Goal: Download file/media

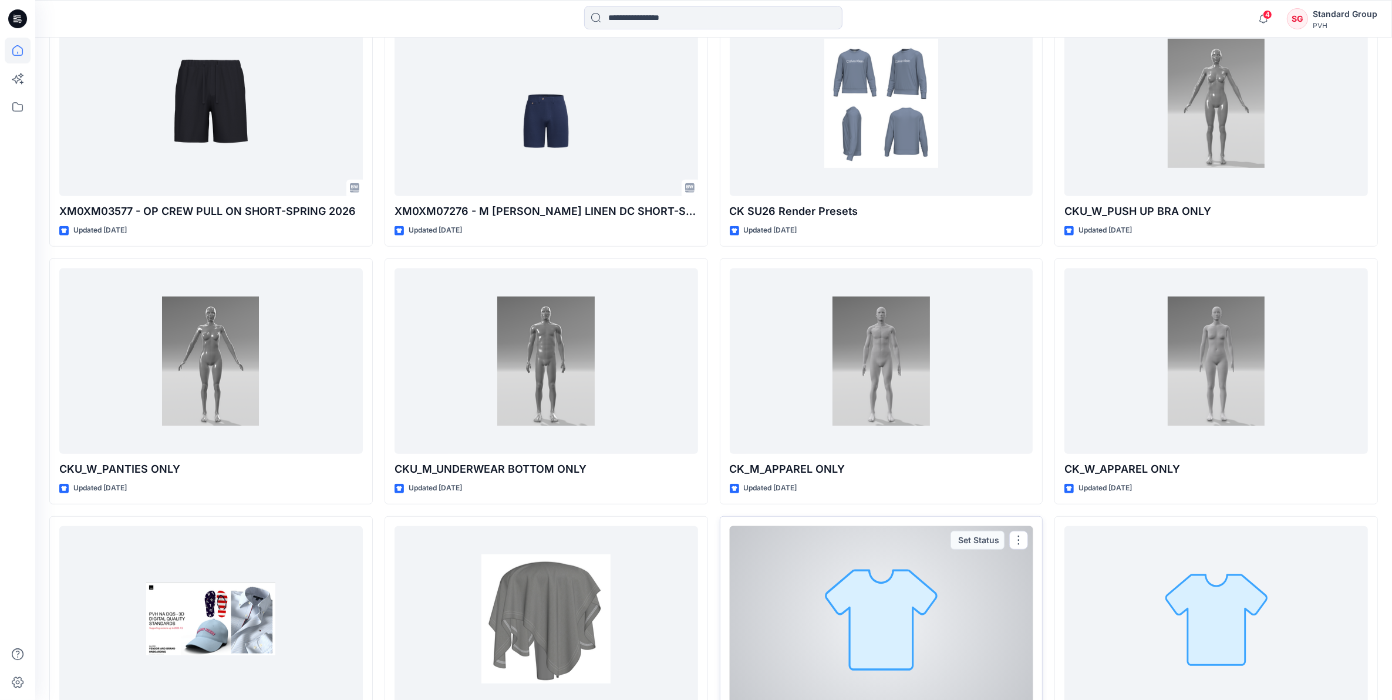
scroll to position [652, 0]
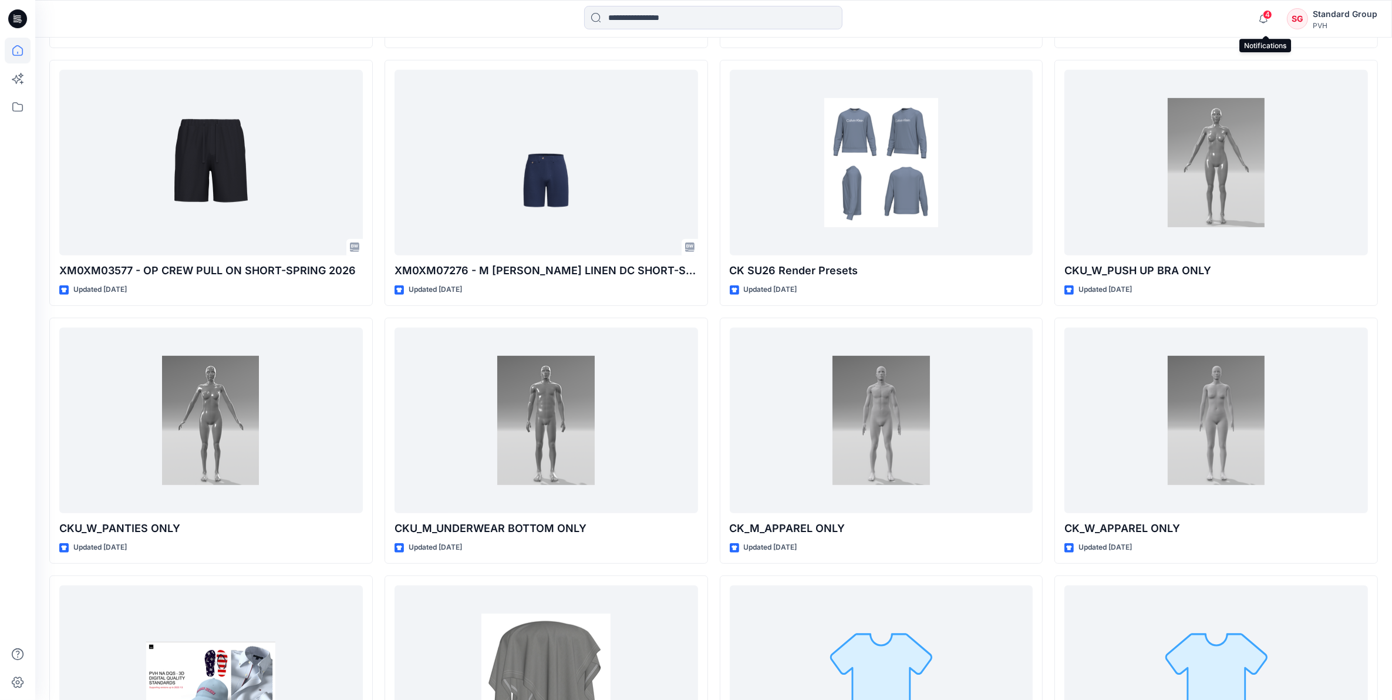
click at [1270, 15] on span "4" at bounding box center [1267, 14] width 9 height 9
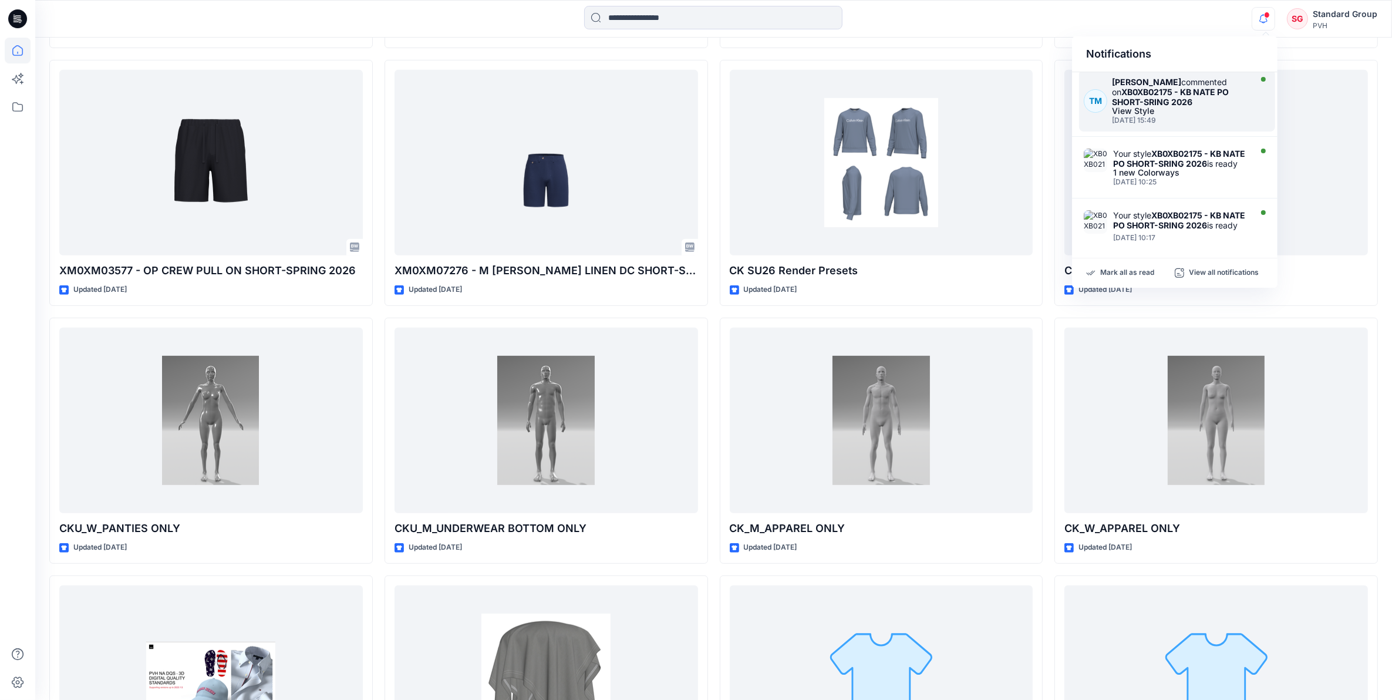
scroll to position [266, 0]
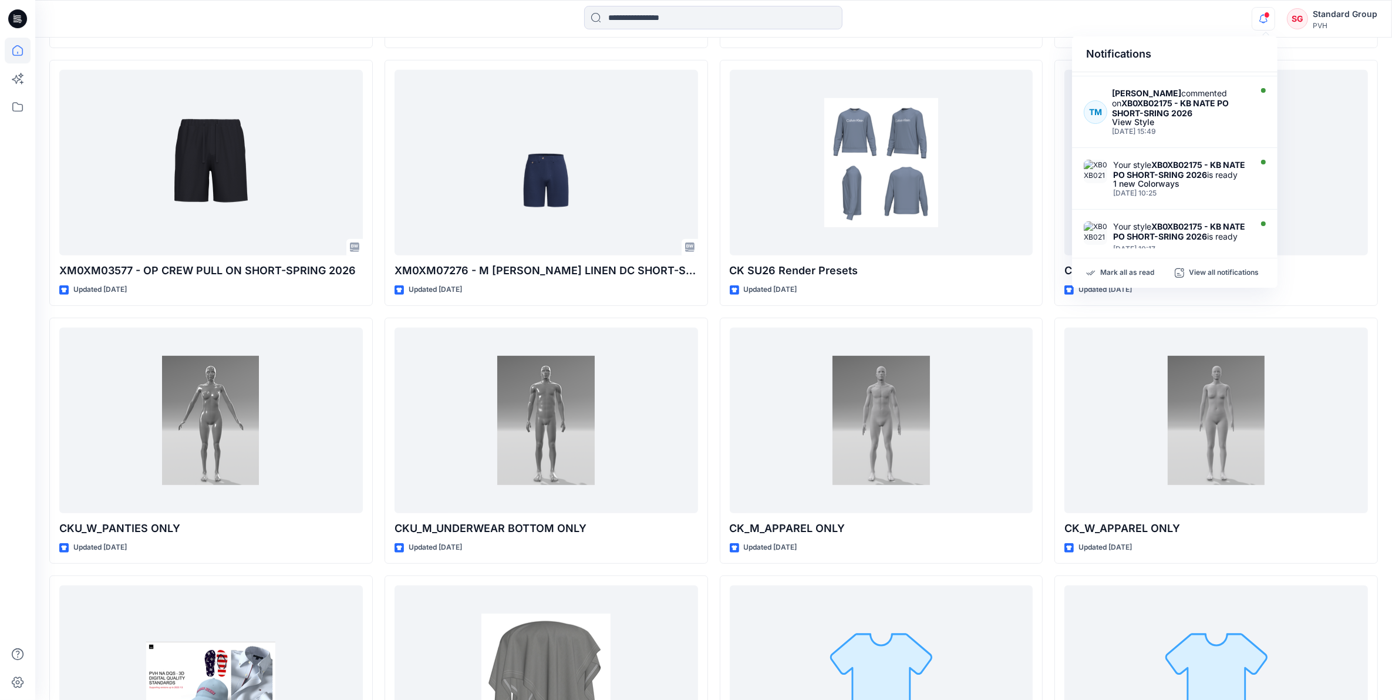
click at [1020, 18] on div at bounding box center [714, 19] width 678 height 26
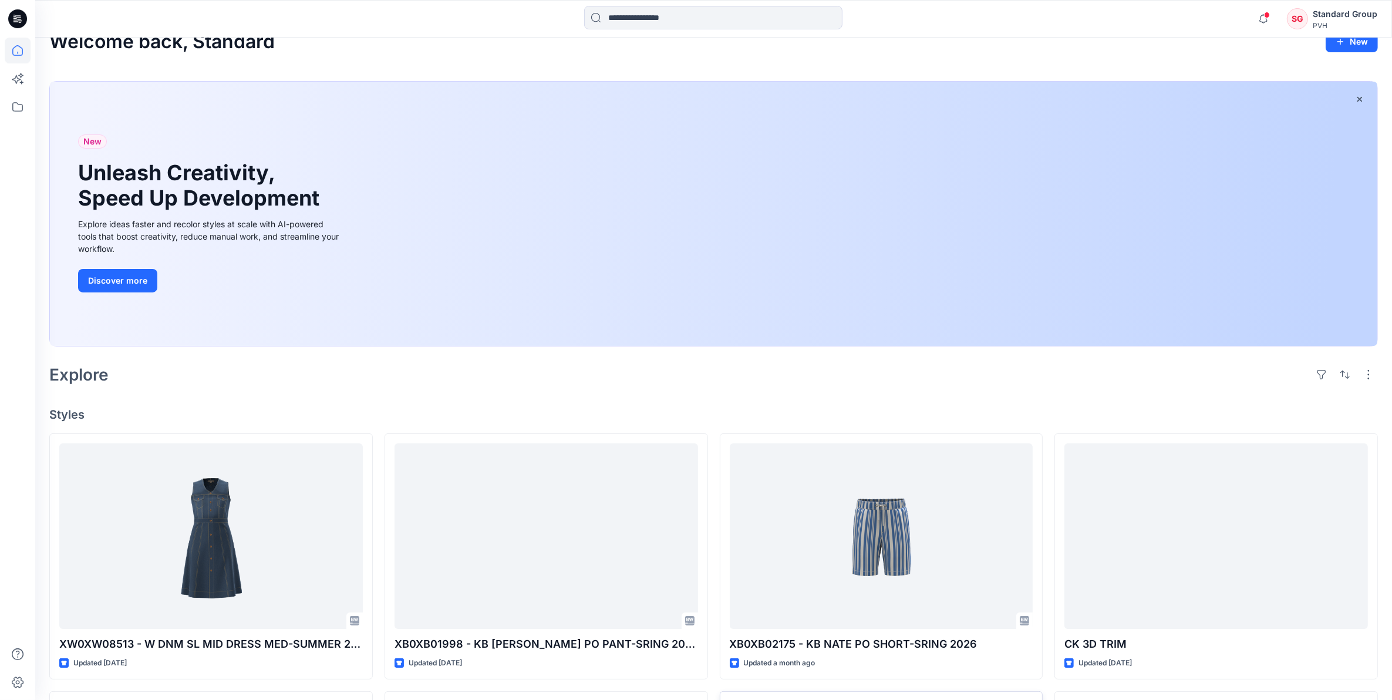
scroll to position [0, 0]
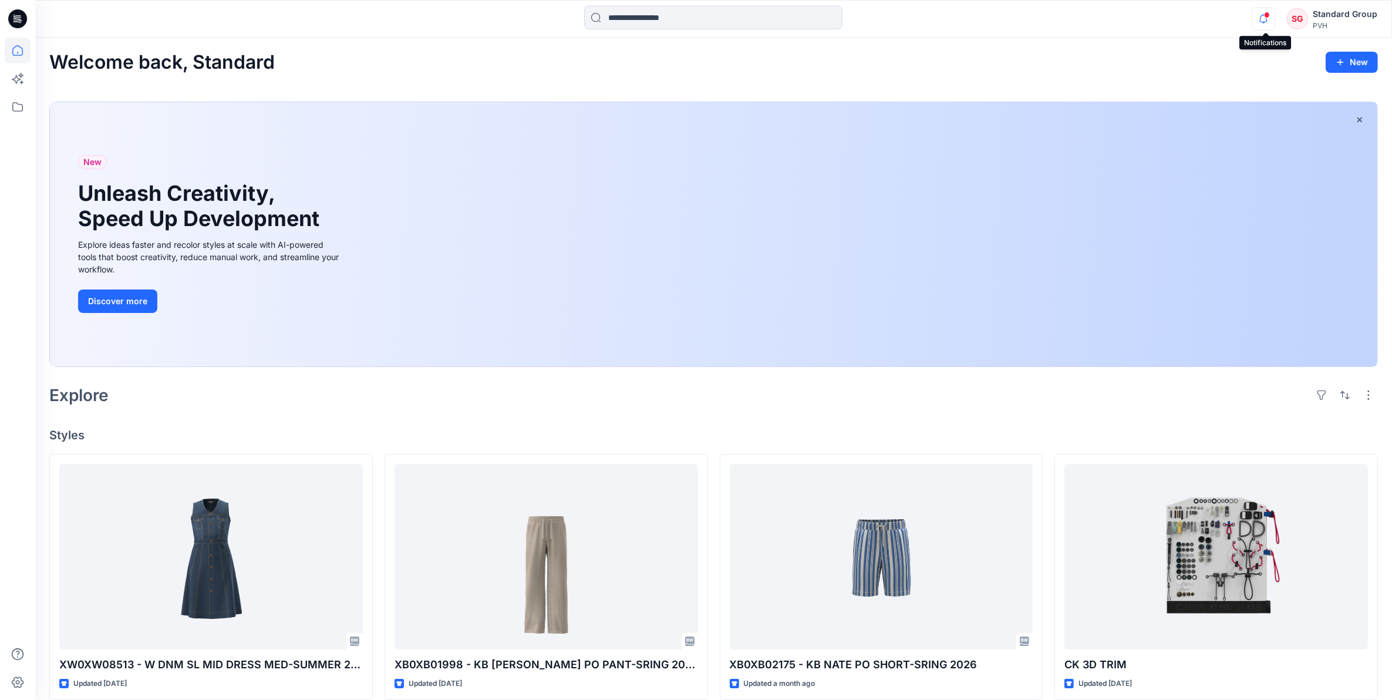
click at [1273, 16] on icon "button" at bounding box center [1264, 18] width 22 height 23
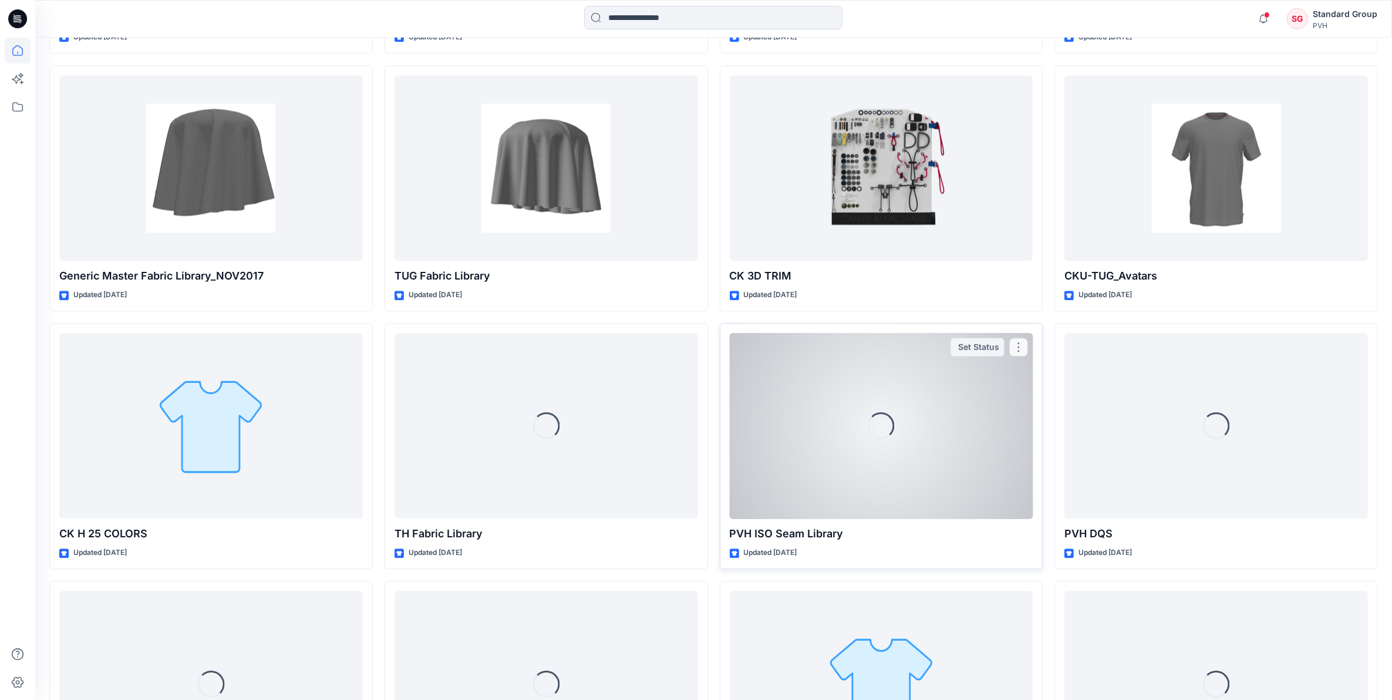
scroll to position [3261, 0]
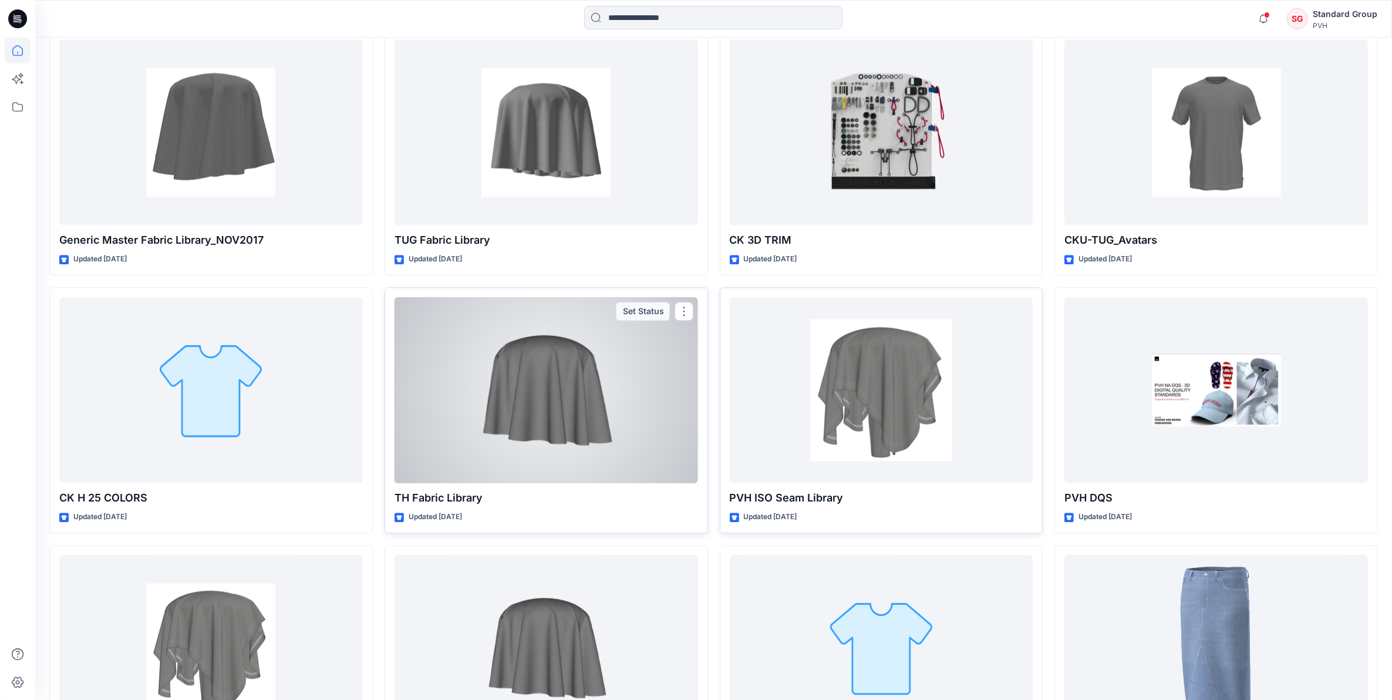
click at [615, 393] on div at bounding box center [547, 390] width 304 height 186
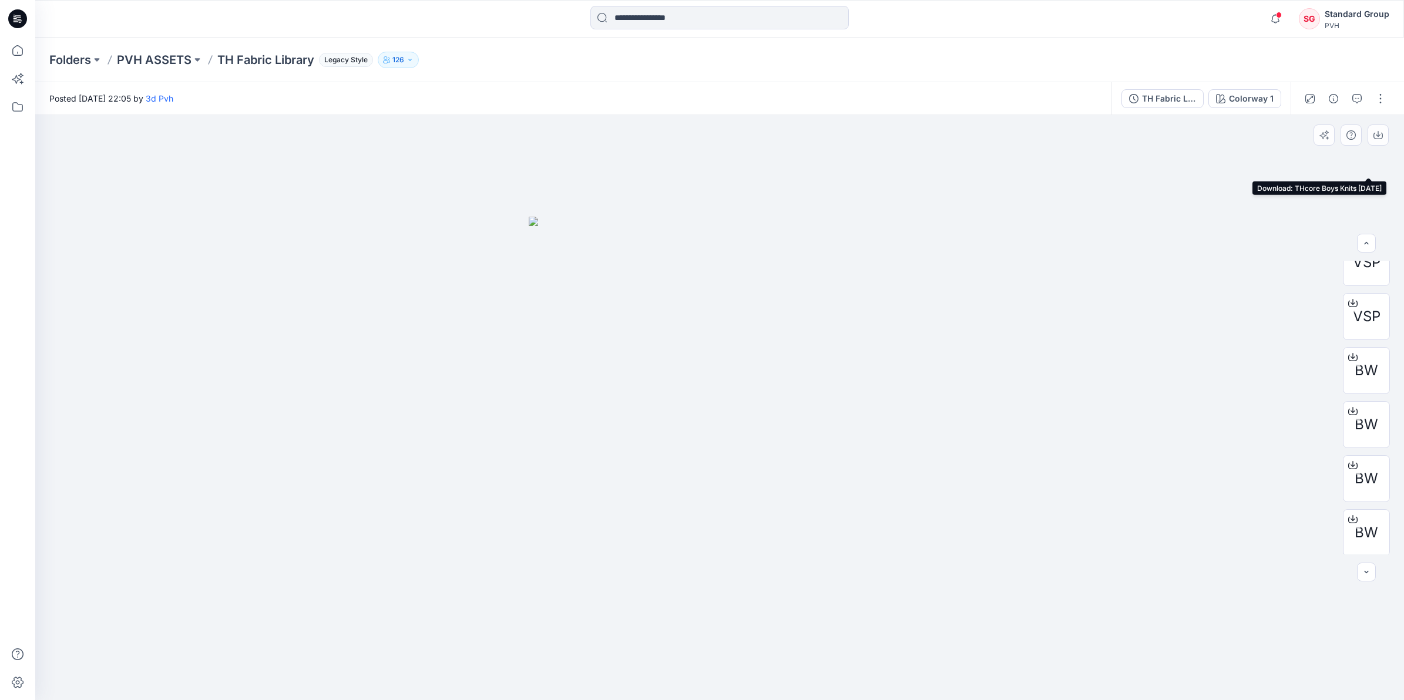
scroll to position [239, 0]
click at [1349, 306] on icon at bounding box center [1352, 301] width 9 height 9
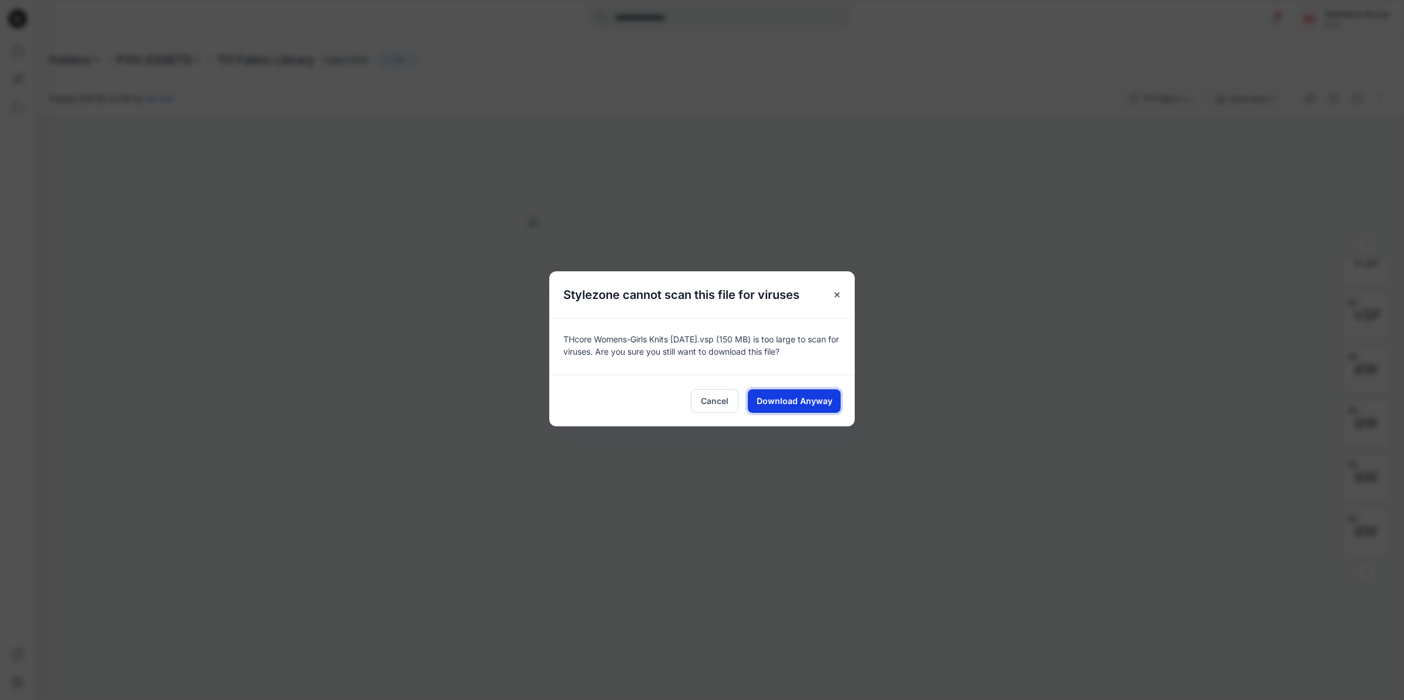
click at [796, 403] on span "Download Anyway" at bounding box center [794, 401] width 76 height 12
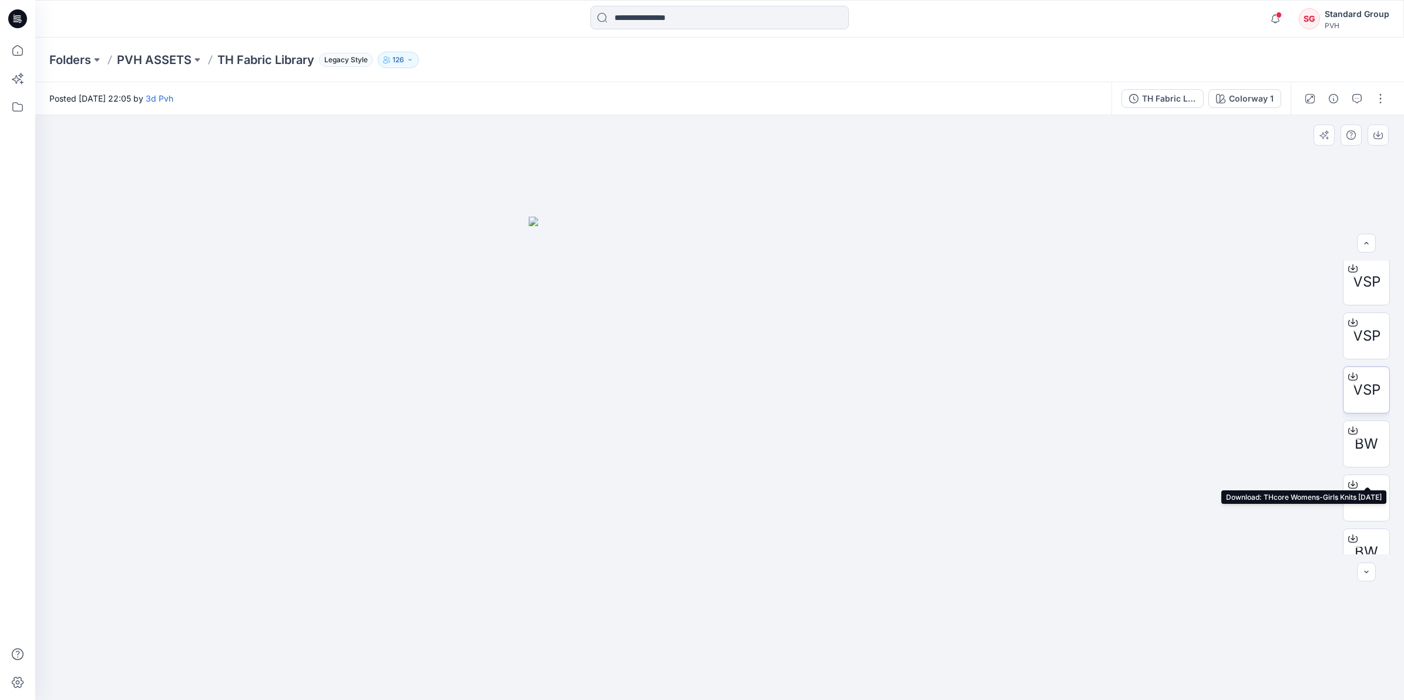
scroll to position [92, 0]
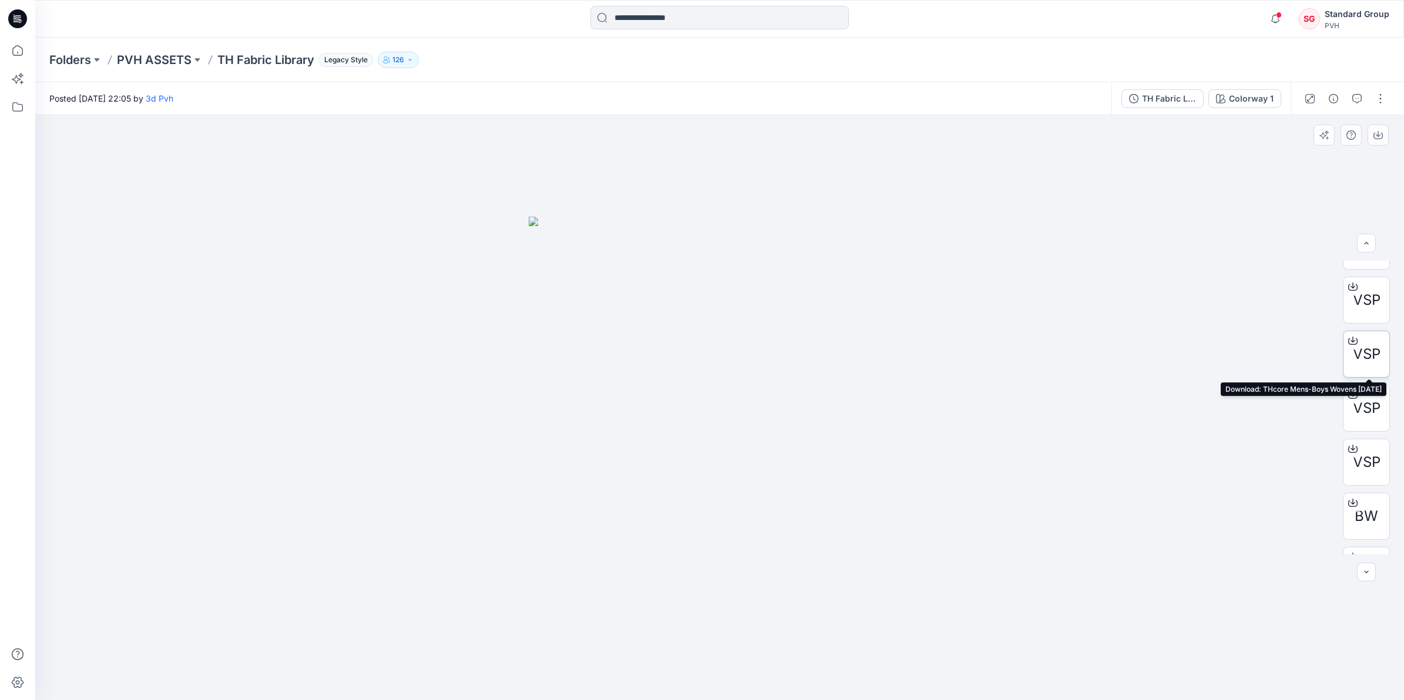
click at [1349, 345] on div at bounding box center [1352, 340] width 19 height 19
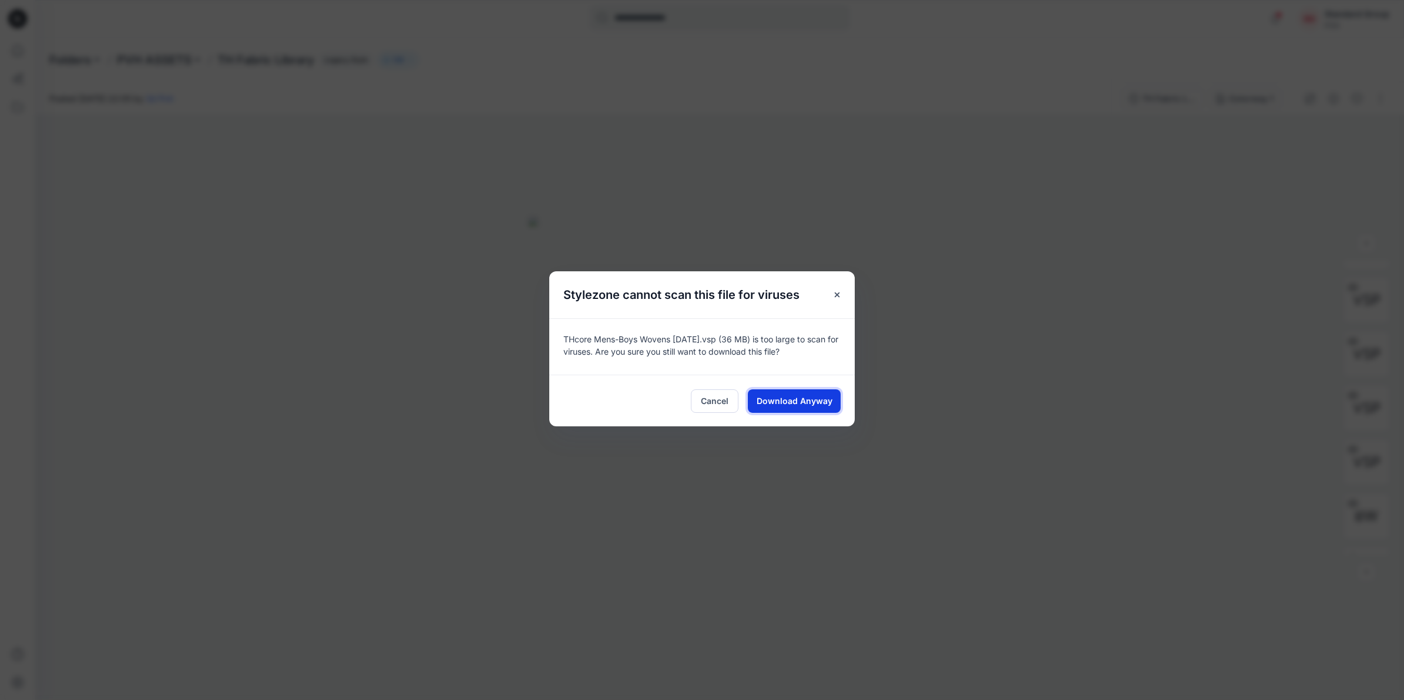
click at [793, 404] on span "Download Anyway" at bounding box center [794, 401] width 76 height 12
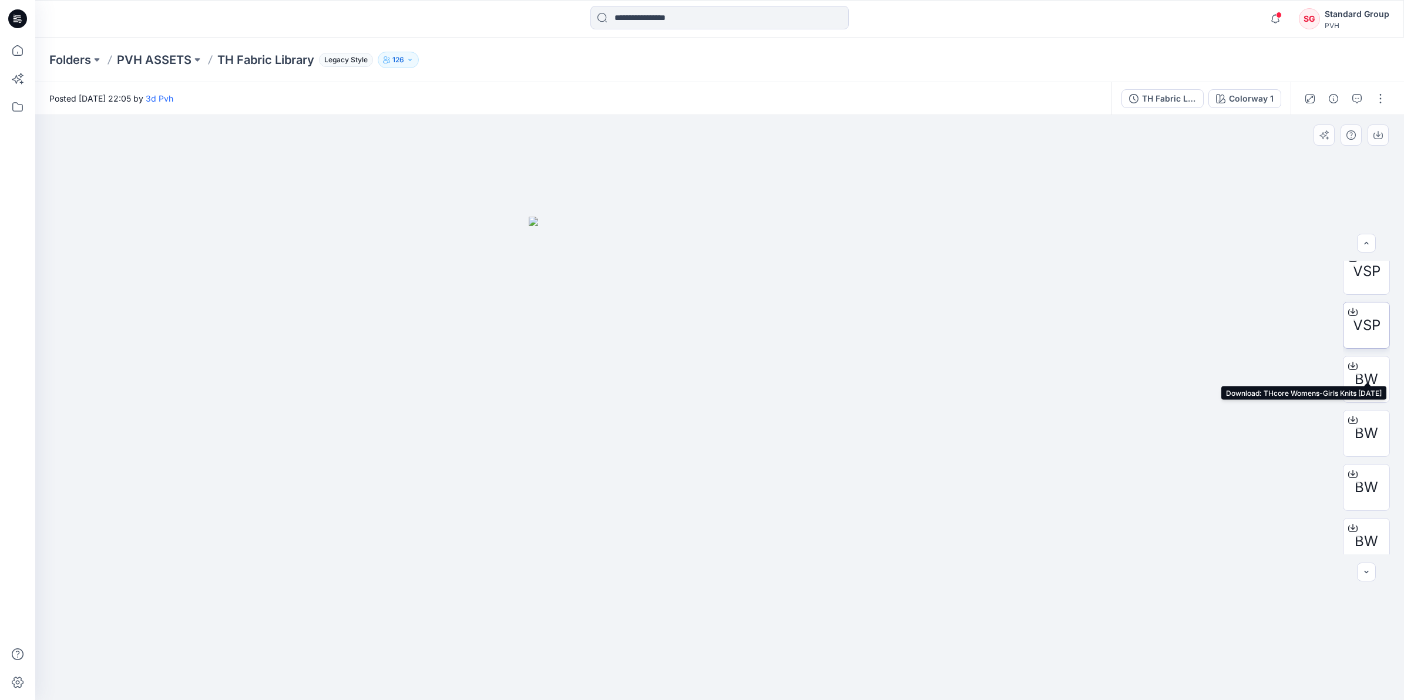
scroll to position [239, 0]
click at [948, 71] on div "Folders PVH ASSETS TH Fabric Library Legacy Style 126" at bounding box center [719, 60] width 1368 height 45
click at [949, 189] on div at bounding box center [719, 407] width 1368 height 585
